Goal: Book appointment/travel/reservation

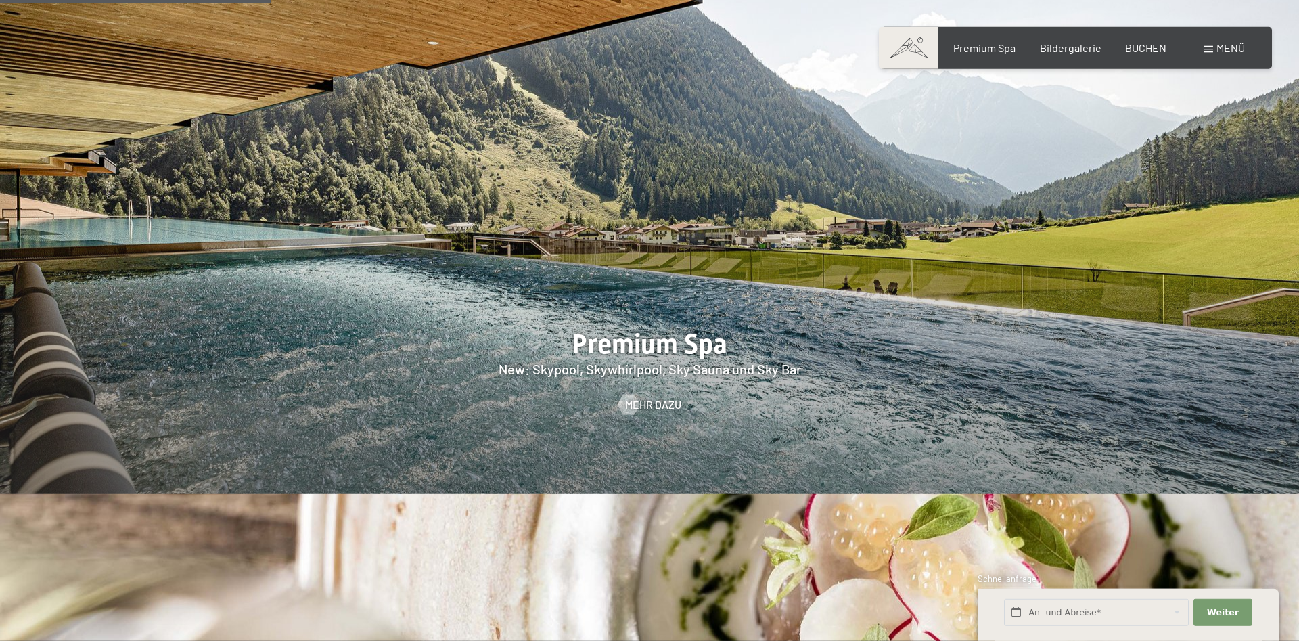
scroll to position [2002, 0]
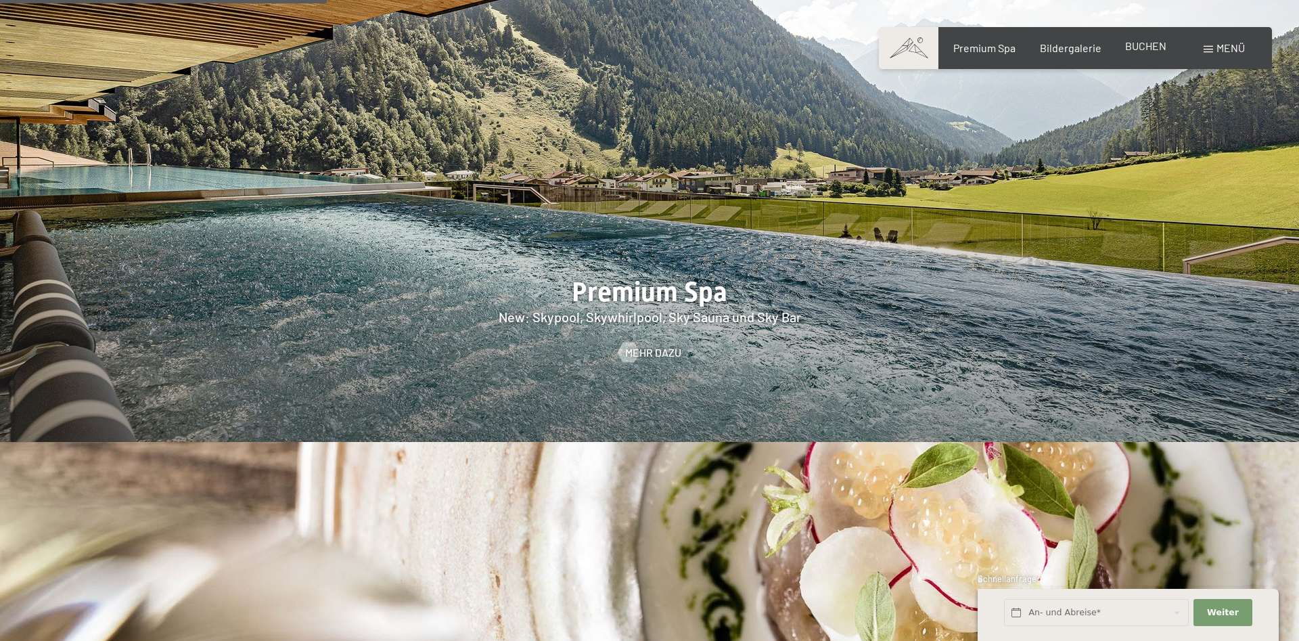
click at [1149, 50] on span "BUCHEN" at bounding box center [1145, 45] width 41 height 13
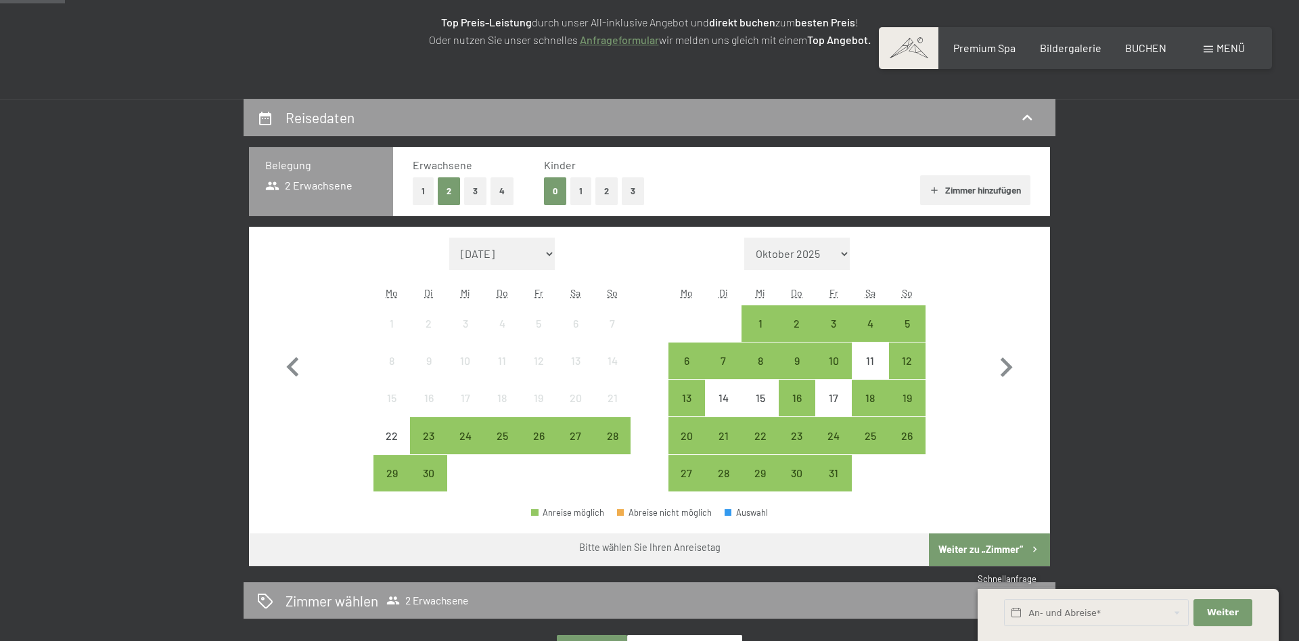
scroll to position [276, 0]
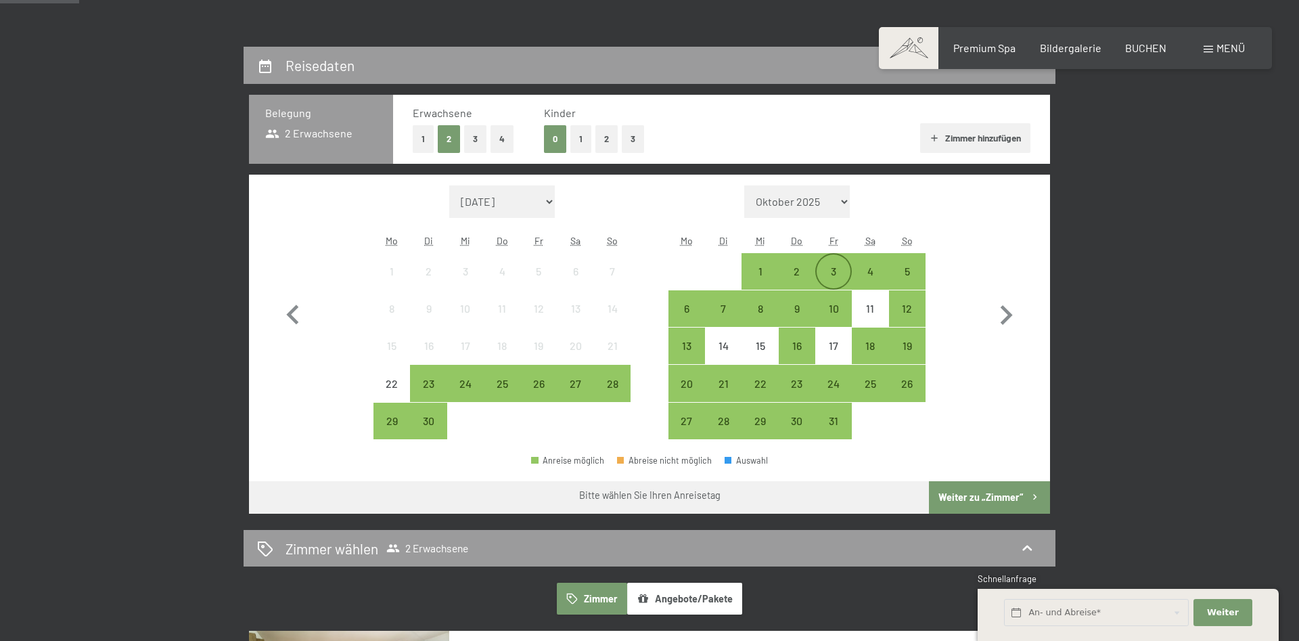
click at [834, 265] on div "3" at bounding box center [834, 271] width 34 height 34
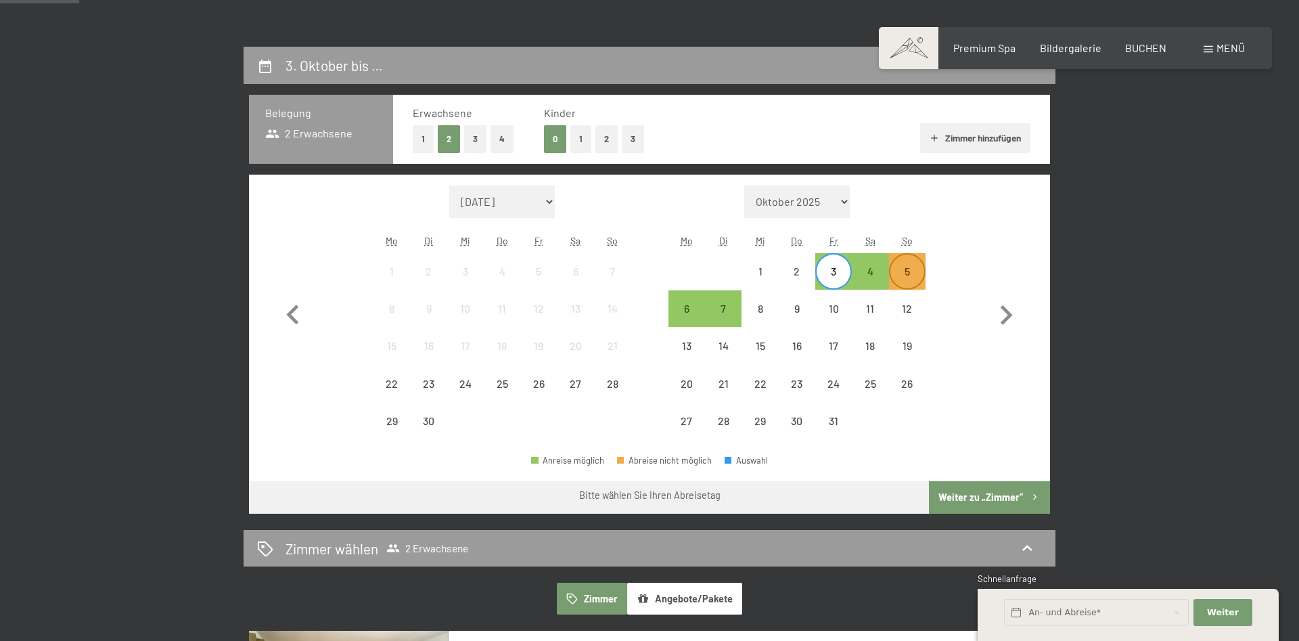
click at [905, 267] on div "5" at bounding box center [907, 283] width 34 height 34
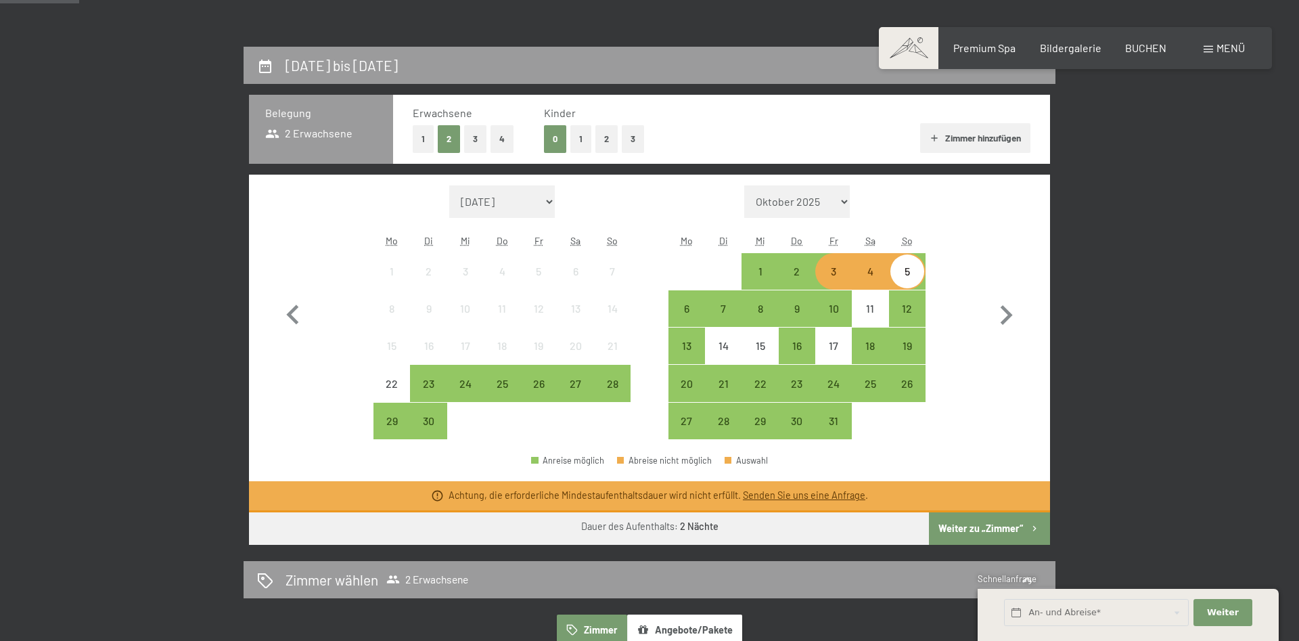
click at [1022, 532] on button "Weiter zu „Zimmer“" at bounding box center [989, 528] width 121 height 32
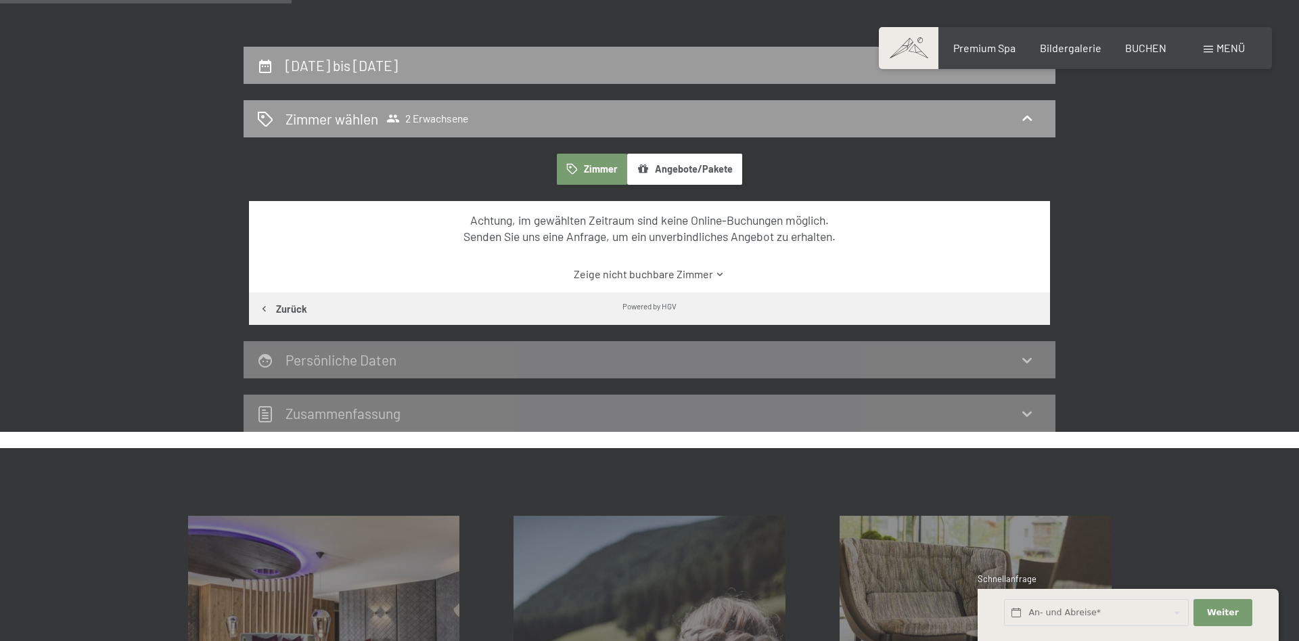
scroll to position [323, 0]
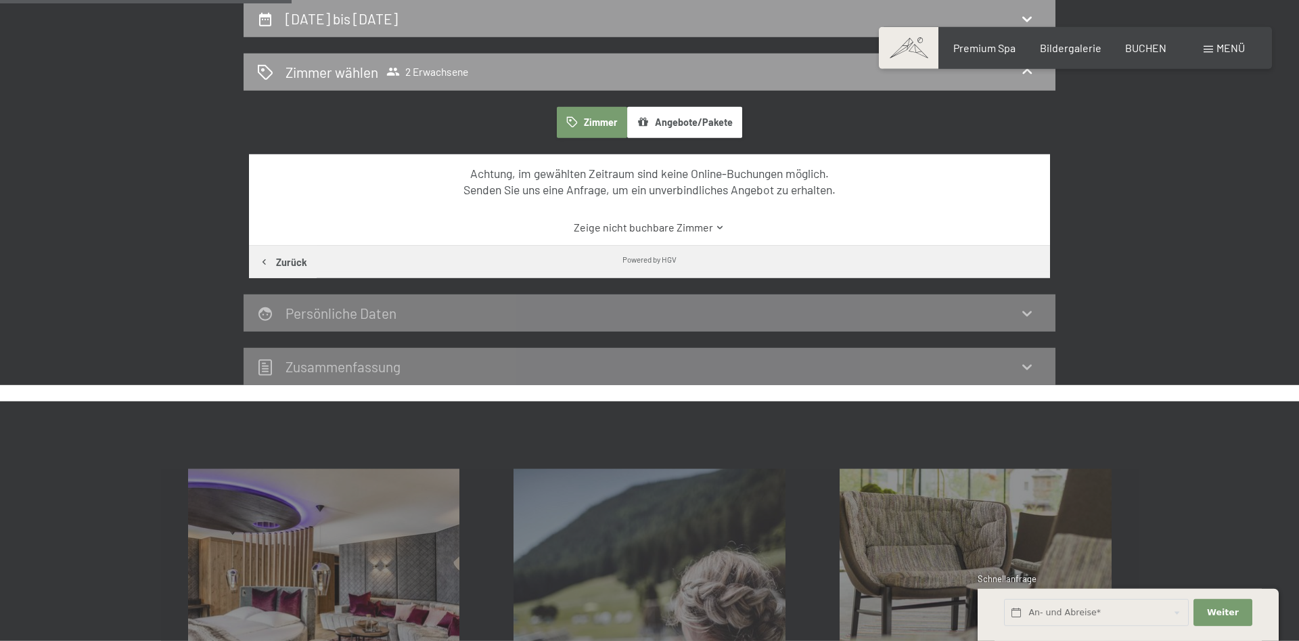
click at [1035, 315] on icon at bounding box center [1027, 313] width 16 height 16
click at [1014, 315] on div "Persönliche Daten" at bounding box center [649, 313] width 785 height 20
click at [686, 223] on link "Zeige nicht buchbare Zimmer" at bounding box center [649, 227] width 753 height 15
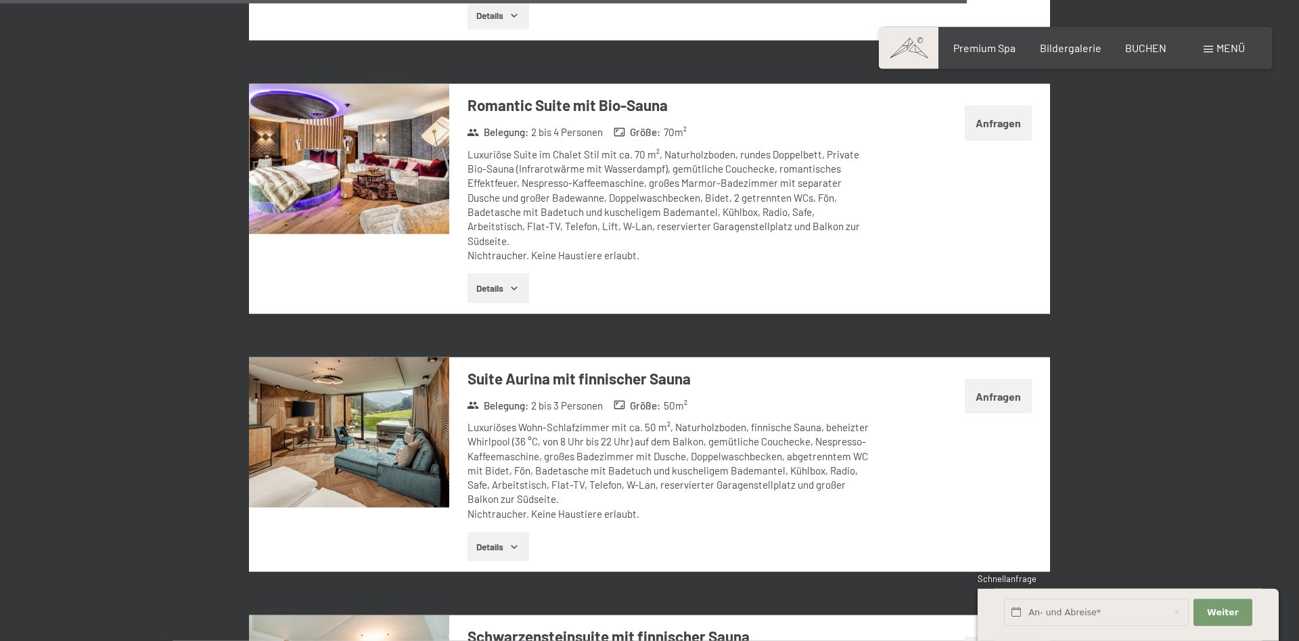
scroll to position [3014, 0]
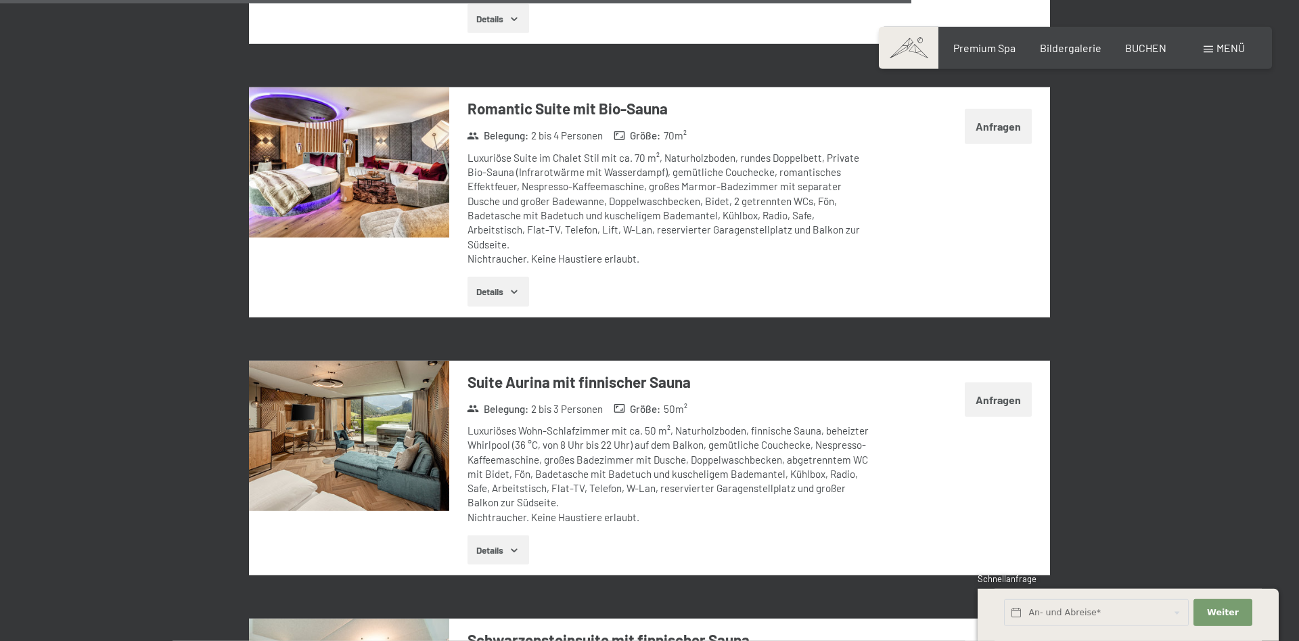
click at [389, 381] on img at bounding box center [349, 436] width 200 height 150
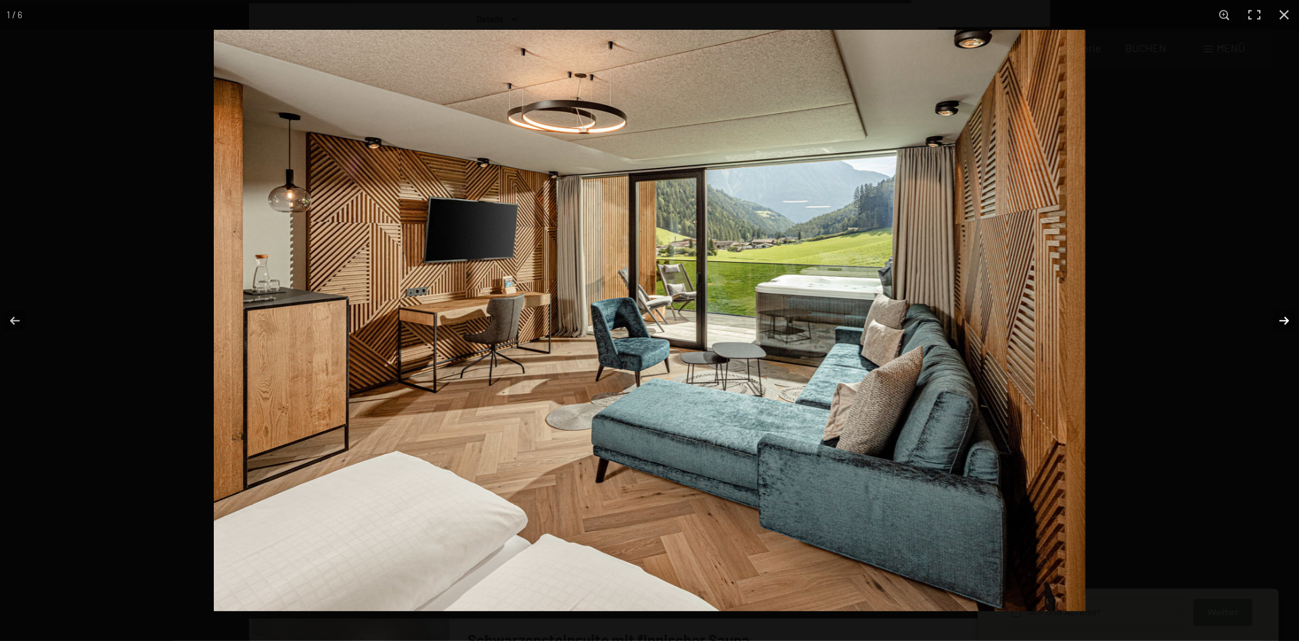
click at [1281, 317] on button "button" at bounding box center [1275, 321] width 47 height 68
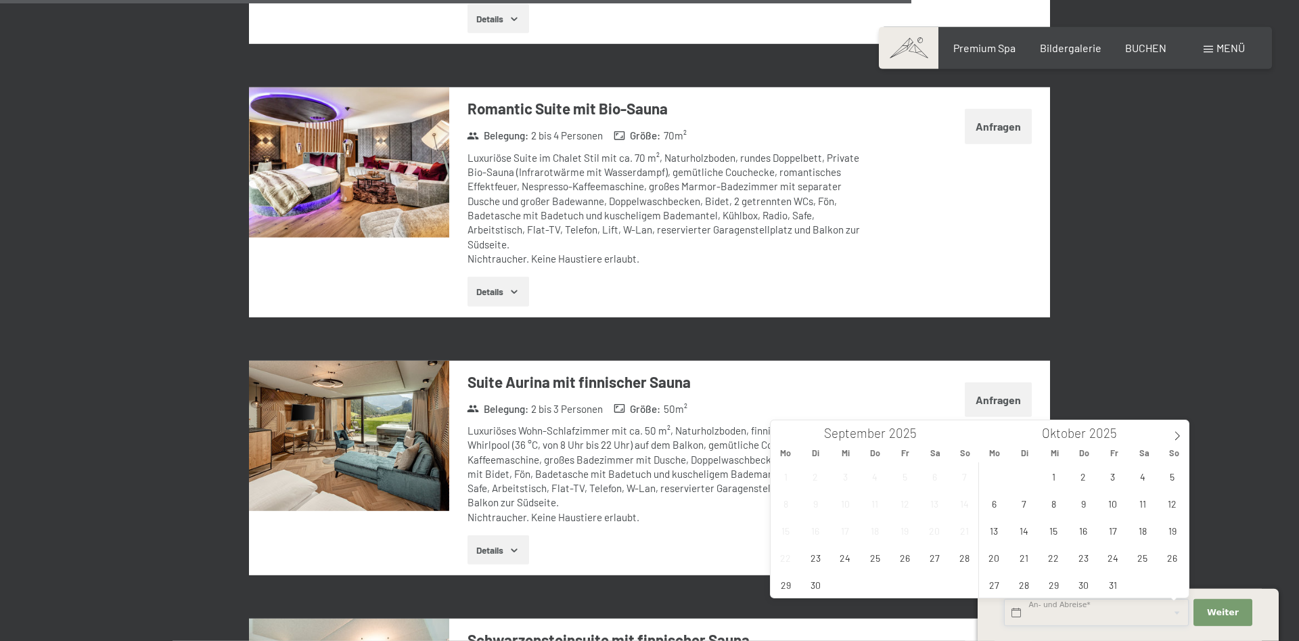
click at [1105, 616] on input "text" at bounding box center [1096, 613] width 185 height 28
click at [1109, 482] on span "3" at bounding box center [1113, 476] width 26 height 26
click at [1167, 472] on span "5" at bounding box center [1172, 476] width 26 height 26
type input "Fr. 03.10.2025 - So. 05.10.2025"
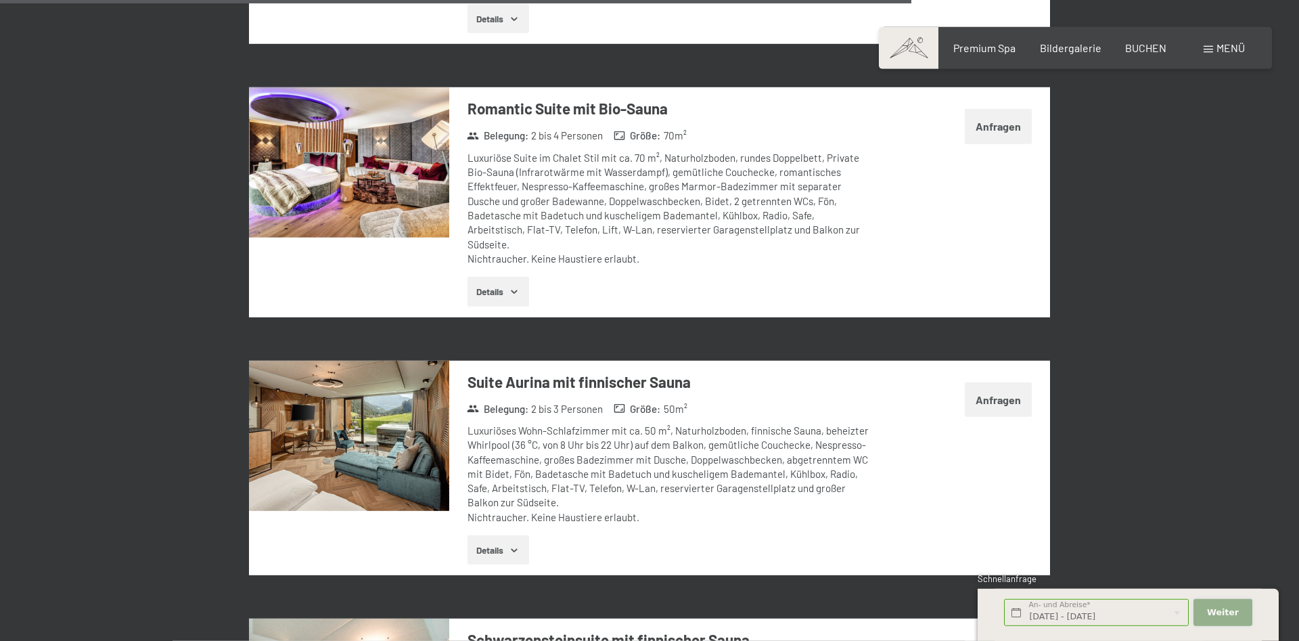
click at [1219, 615] on span "Weiter" at bounding box center [1223, 612] width 32 height 12
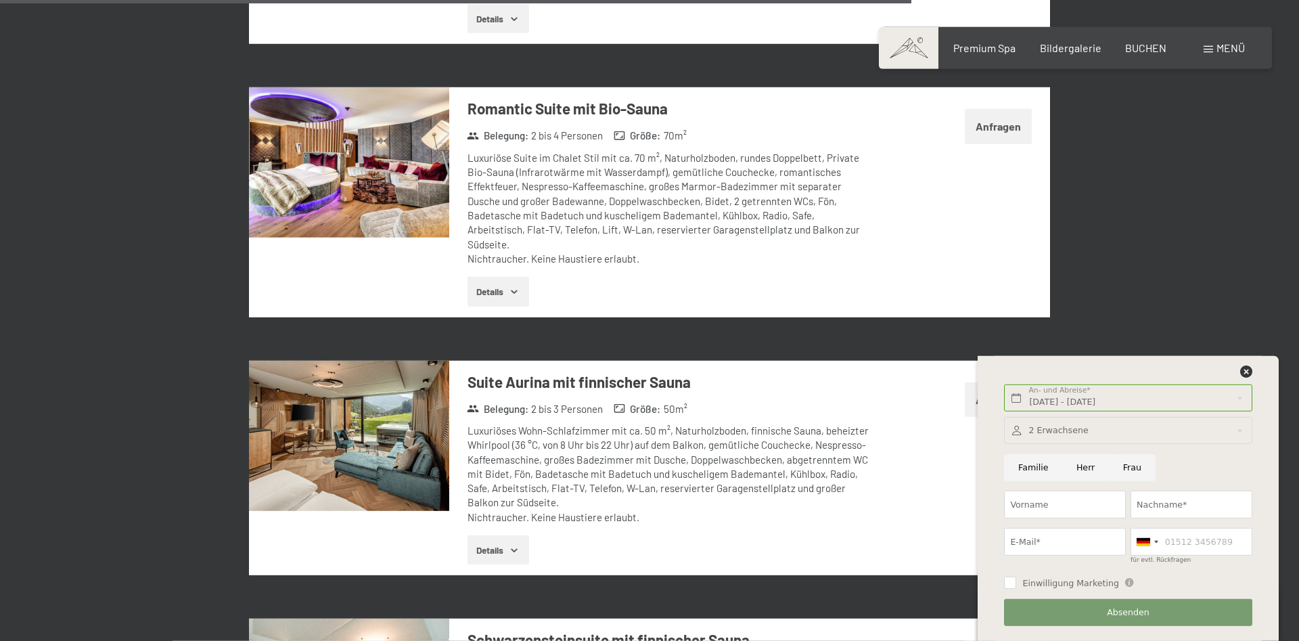
click at [1135, 463] on input "Frau" at bounding box center [1132, 468] width 47 height 28
radio input "true"
click at [1093, 497] on input "Vorname" at bounding box center [1065, 505] width 122 height 28
type input "Julia"
type input "Fender"
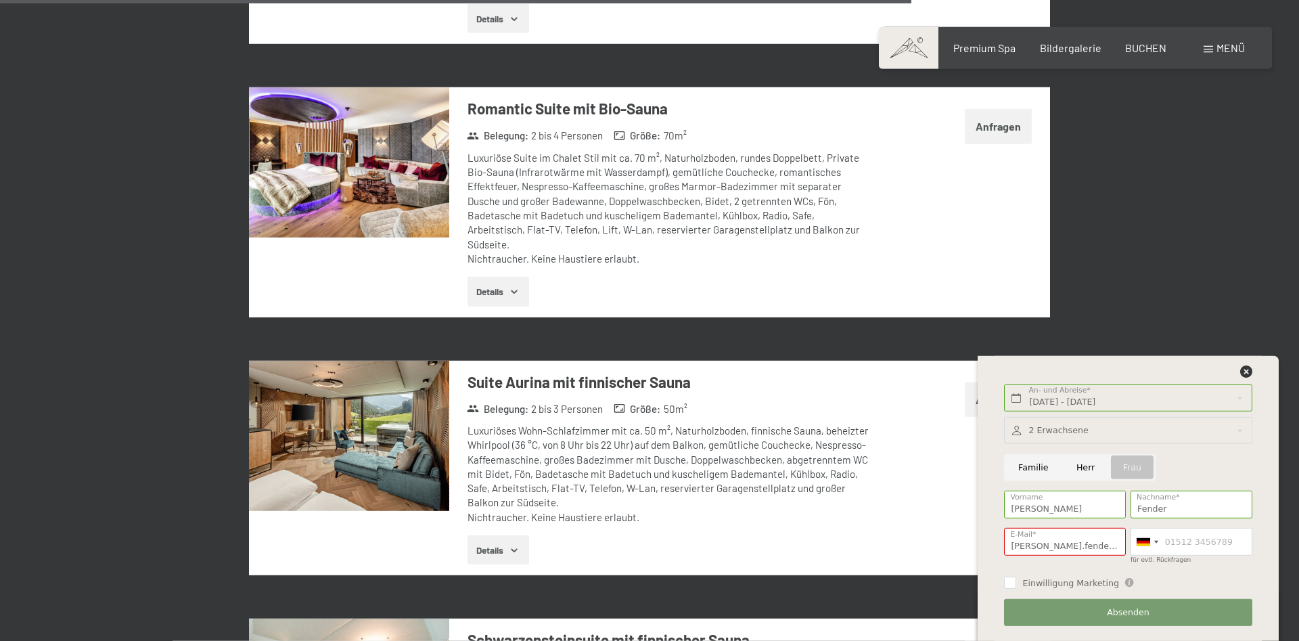
click at [1074, 535] on input "julia.fender96" at bounding box center [1065, 542] width 122 height 28
type input "julia.fender96@gmail.com"
click at [1008, 577] on input "Einwilligung Marketing" at bounding box center [1010, 583] width 12 height 12
click at [1009, 579] on input "Einwilligung Marketing" at bounding box center [1010, 583] width 12 height 12
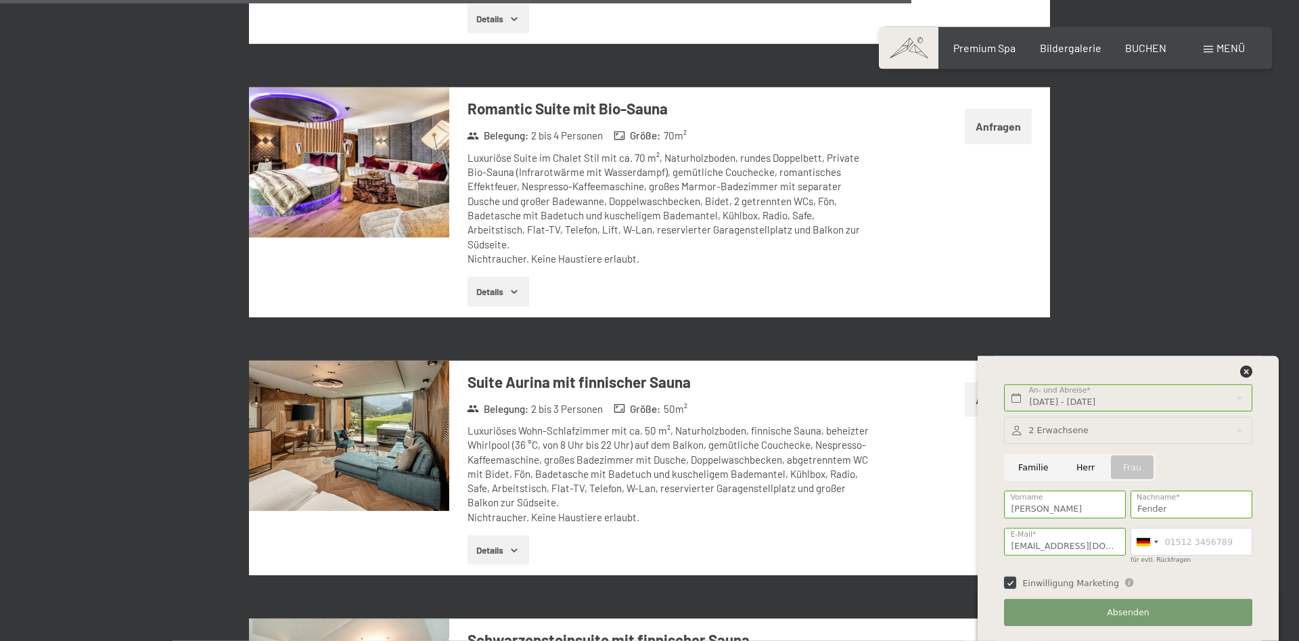
checkbox input "false"
click at [1139, 606] on button "Absenden" at bounding box center [1128, 613] width 248 height 28
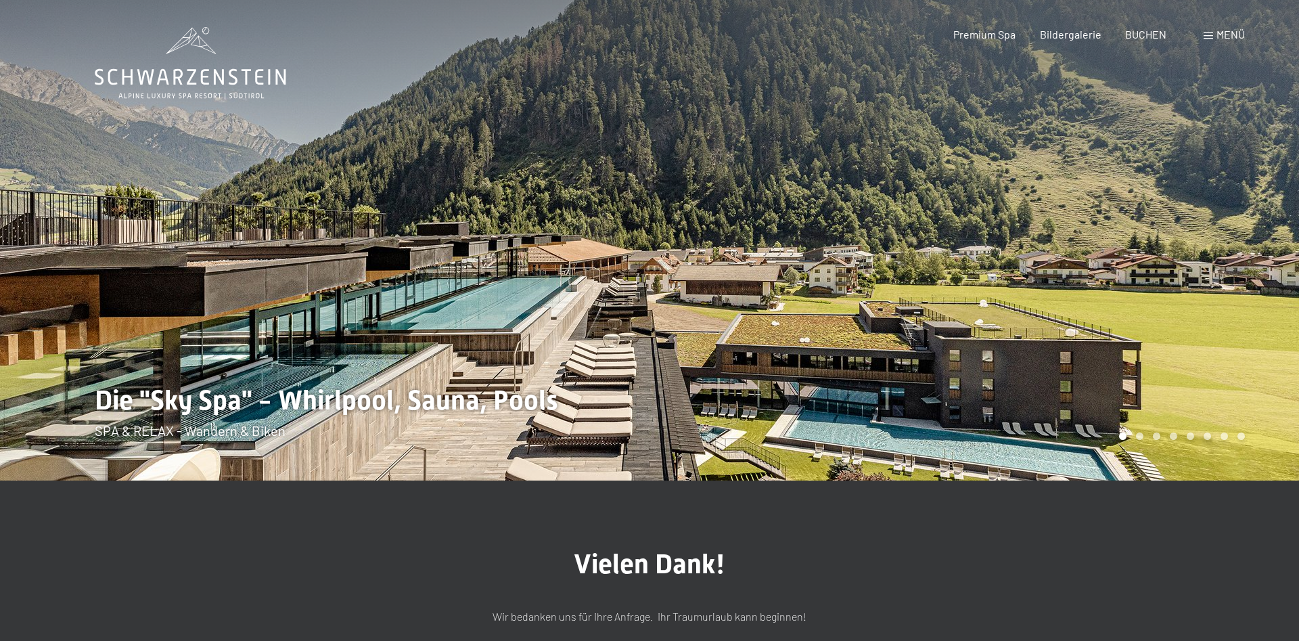
click at [380, 408] on div at bounding box center [325, 240] width 650 height 480
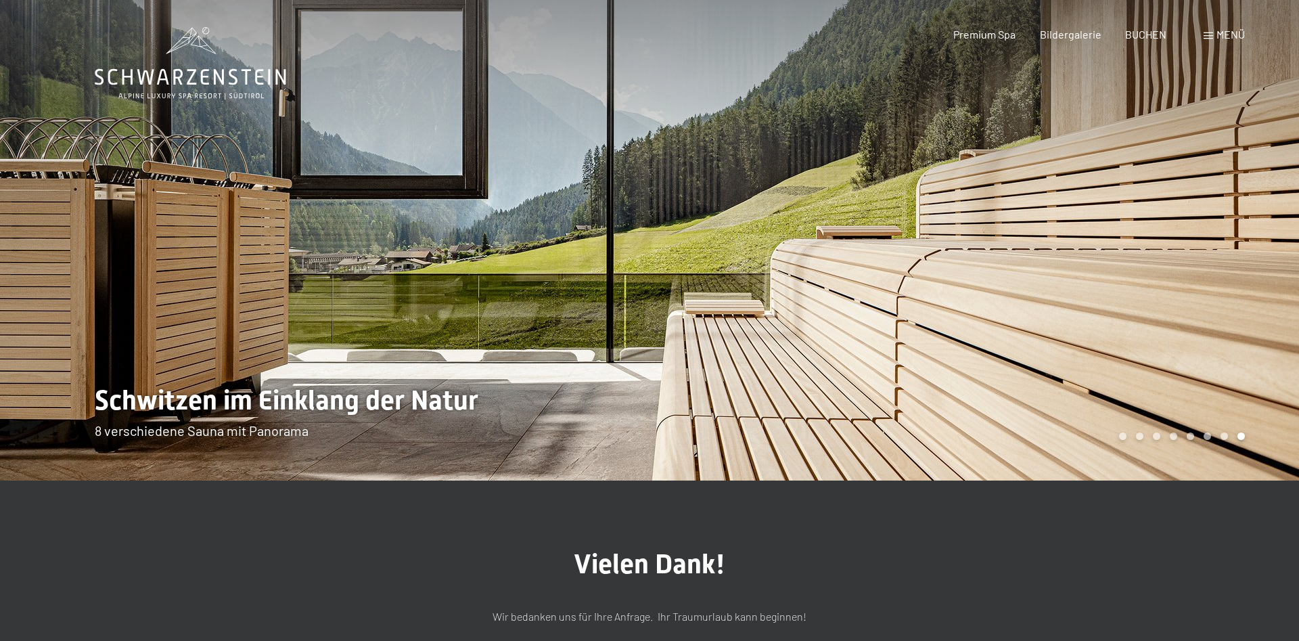
click at [1058, 205] on div at bounding box center [975, 240] width 650 height 480
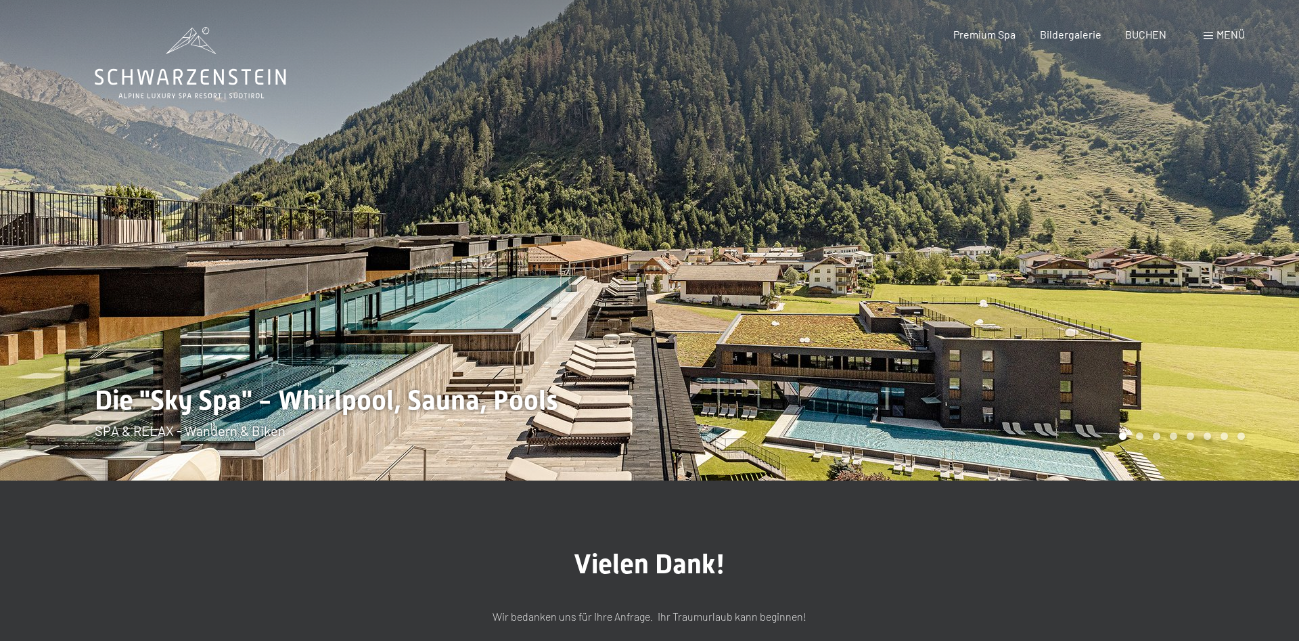
click at [1060, 202] on div at bounding box center [975, 240] width 650 height 480
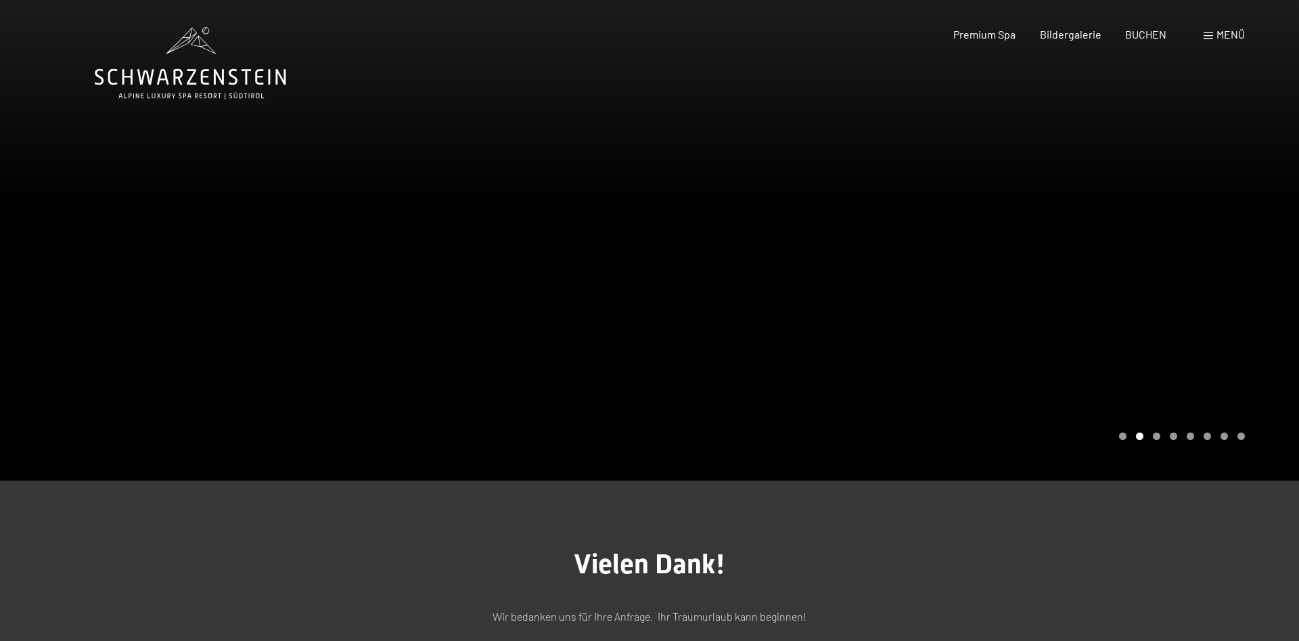
click at [1060, 200] on div at bounding box center [975, 240] width 650 height 480
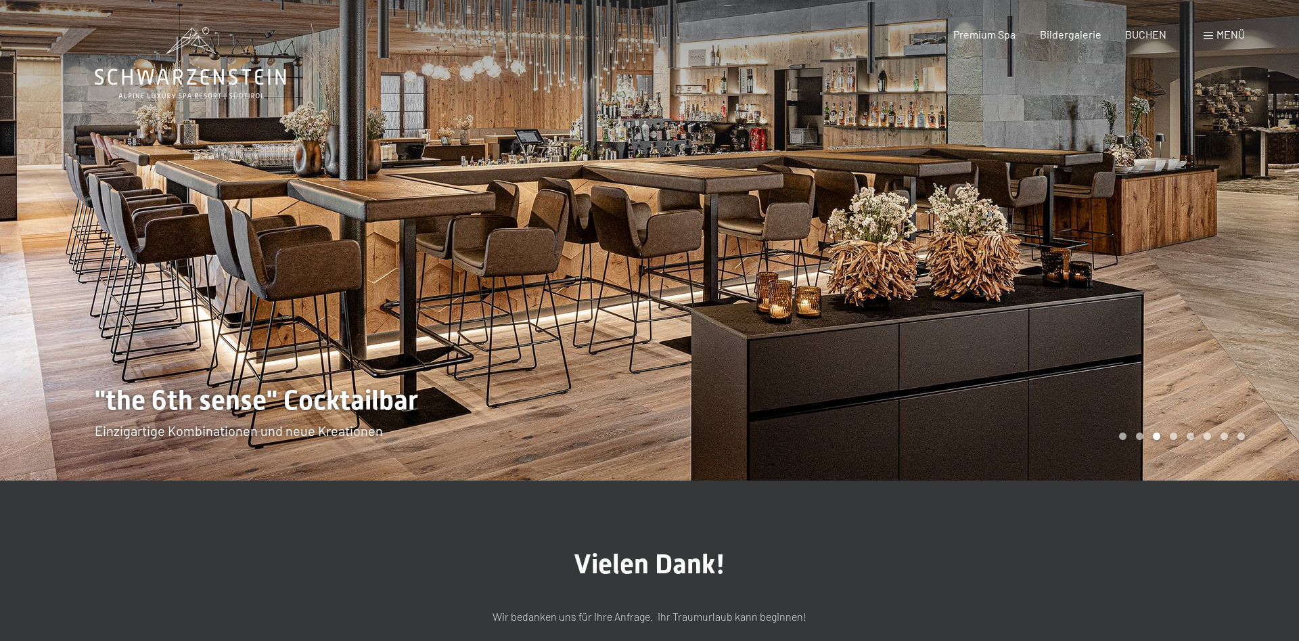
click at [1058, 200] on div at bounding box center [975, 240] width 650 height 480
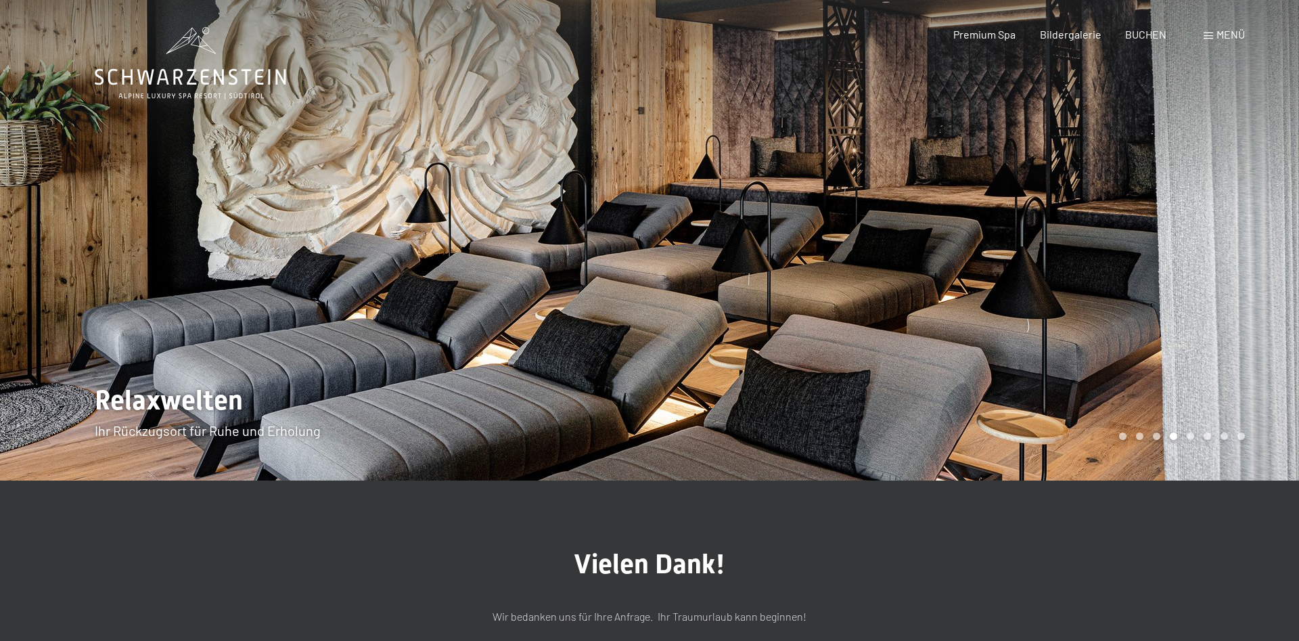
click at [1060, 200] on div at bounding box center [975, 240] width 650 height 480
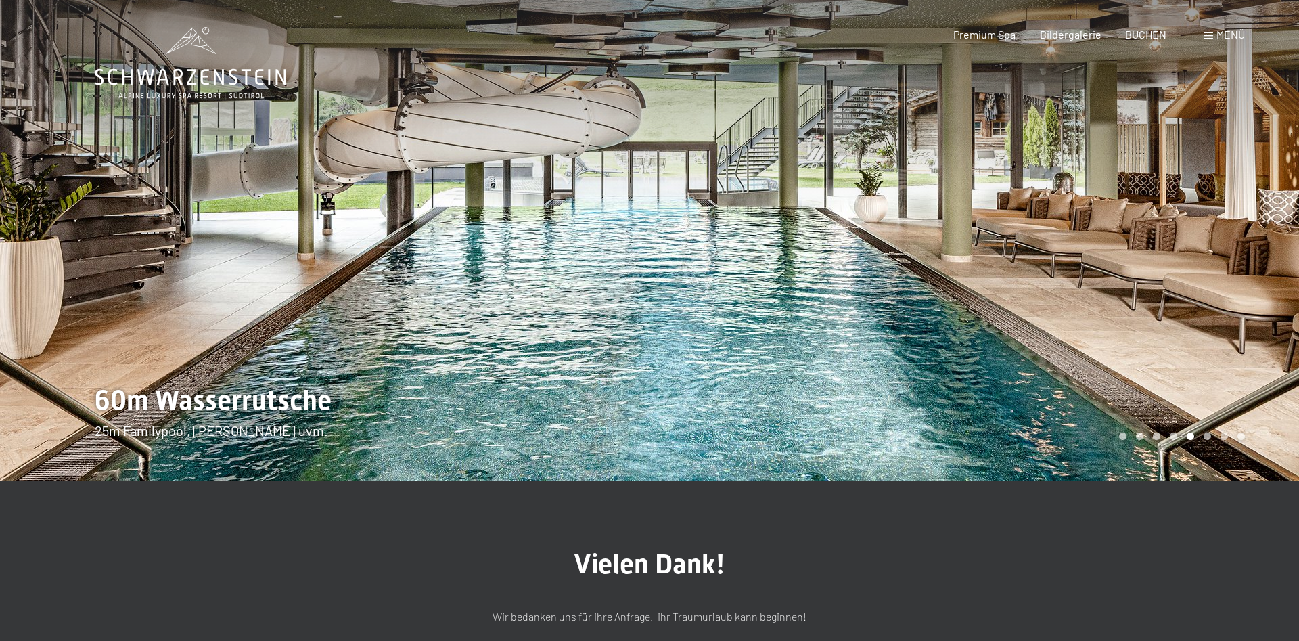
click at [1062, 201] on div at bounding box center [975, 240] width 650 height 480
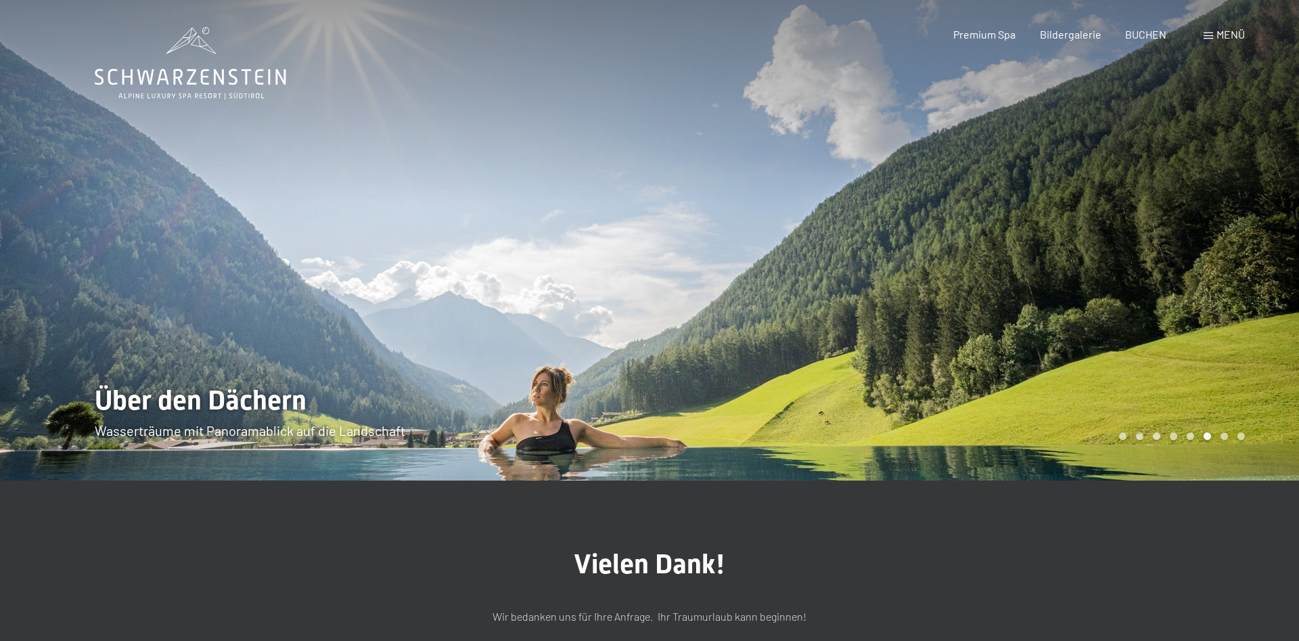
click at [1062, 201] on div at bounding box center [975, 240] width 650 height 480
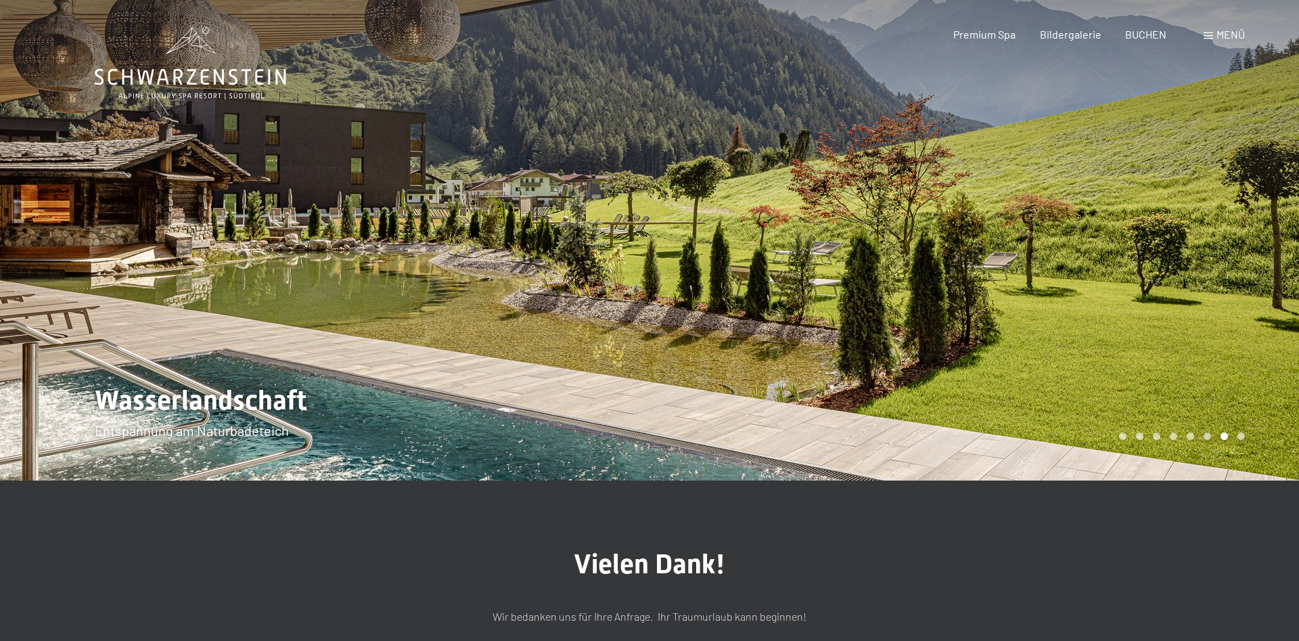
click at [1062, 201] on div at bounding box center [975, 240] width 650 height 480
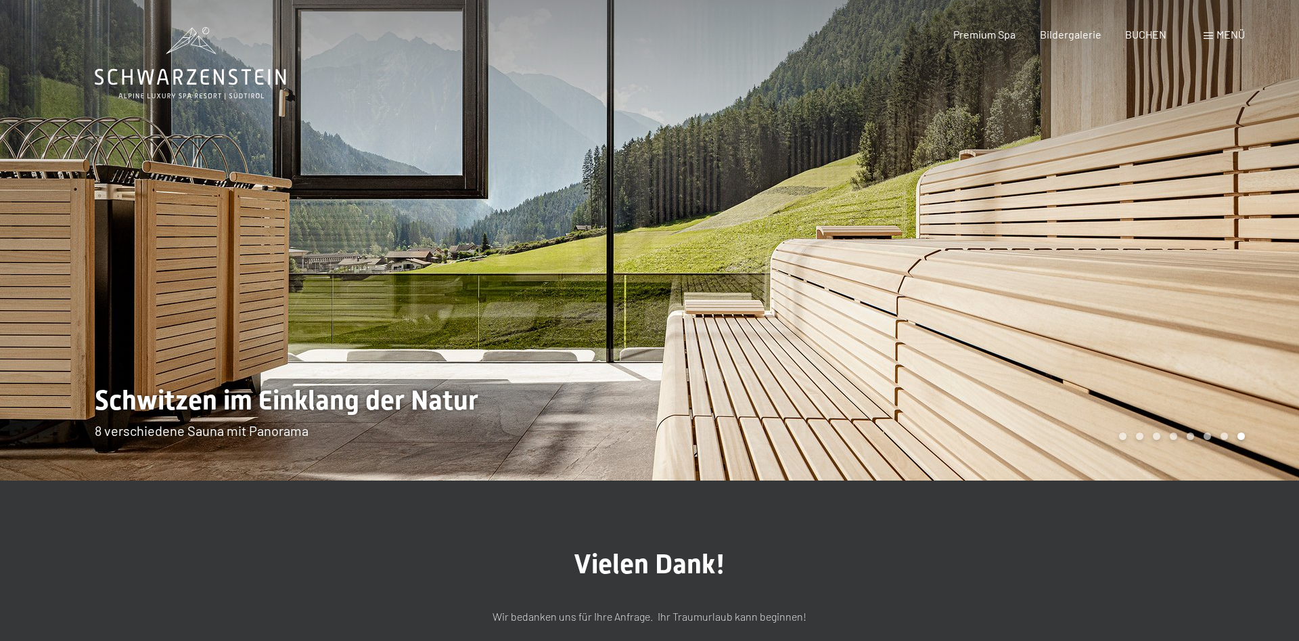
click at [1062, 201] on div at bounding box center [975, 240] width 650 height 480
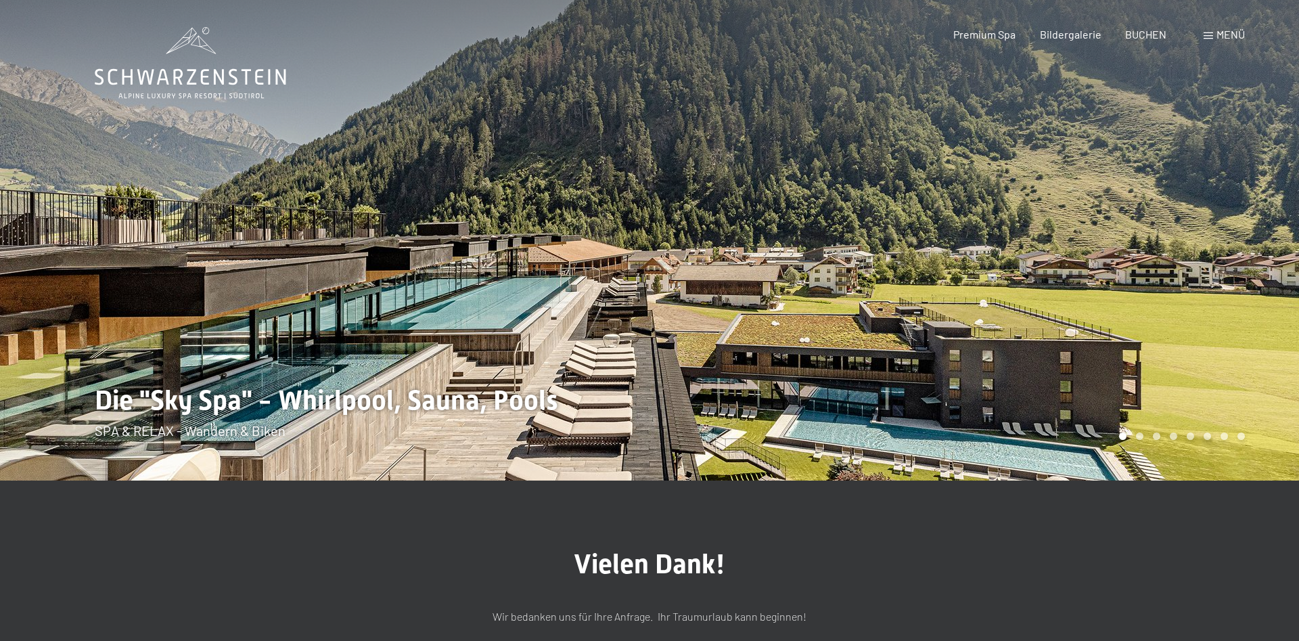
click at [1029, 205] on div at bounding box center [975, 240] width 650 height 480
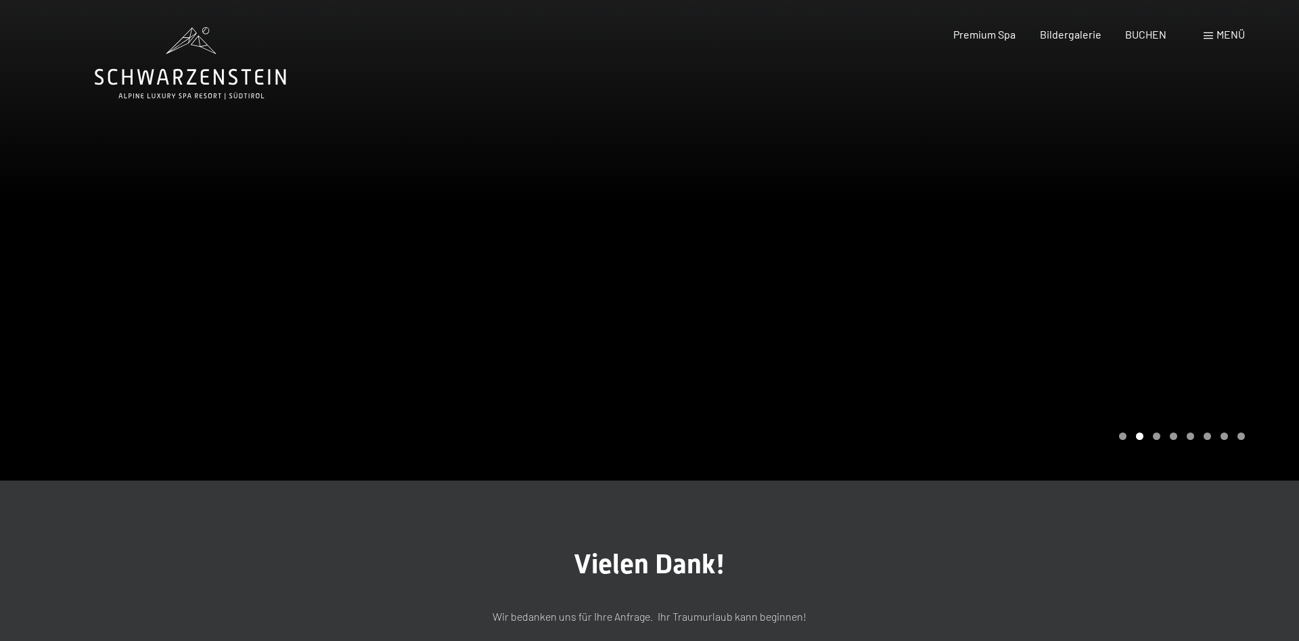
click at [1029, 205] on div at bounding box center [975, 240] width 650 height 480
